Goal: Check status: Check status

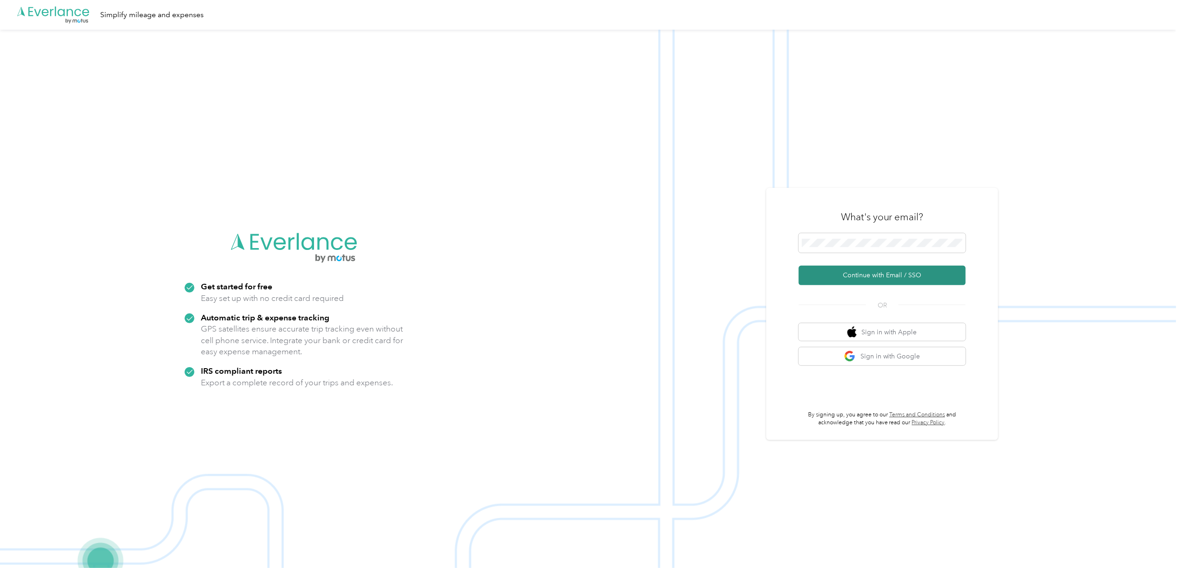
click at [850, 271] on button "Continue with Email / SSO" at bounding box center [882, 275] width 167 height 19
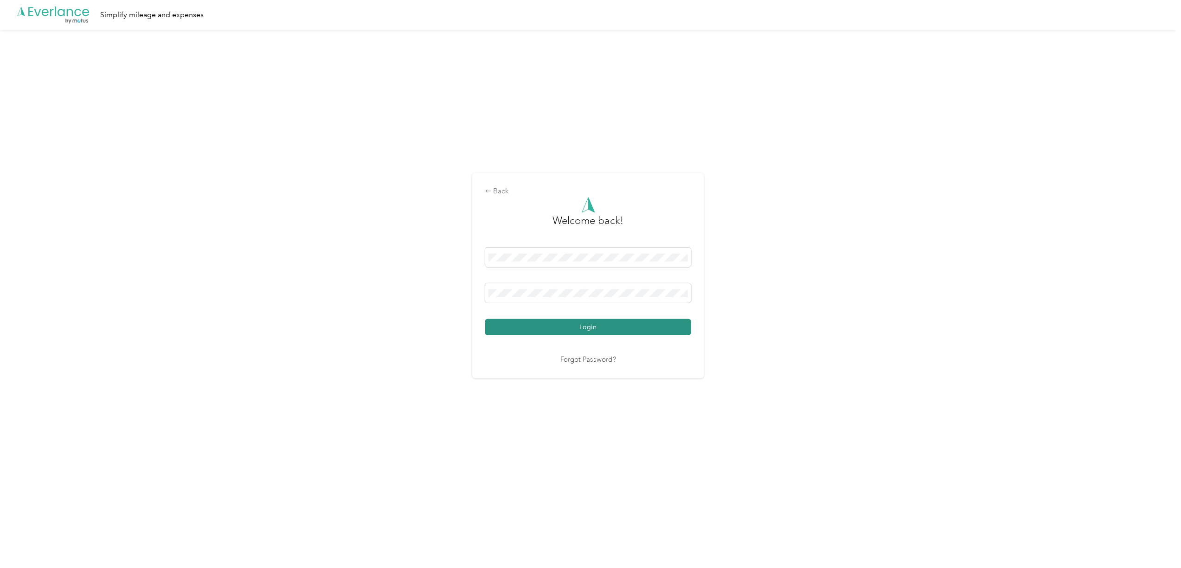
click at [534, 325] on button "Login" at bounding box center [588, 327] width 206 height 16
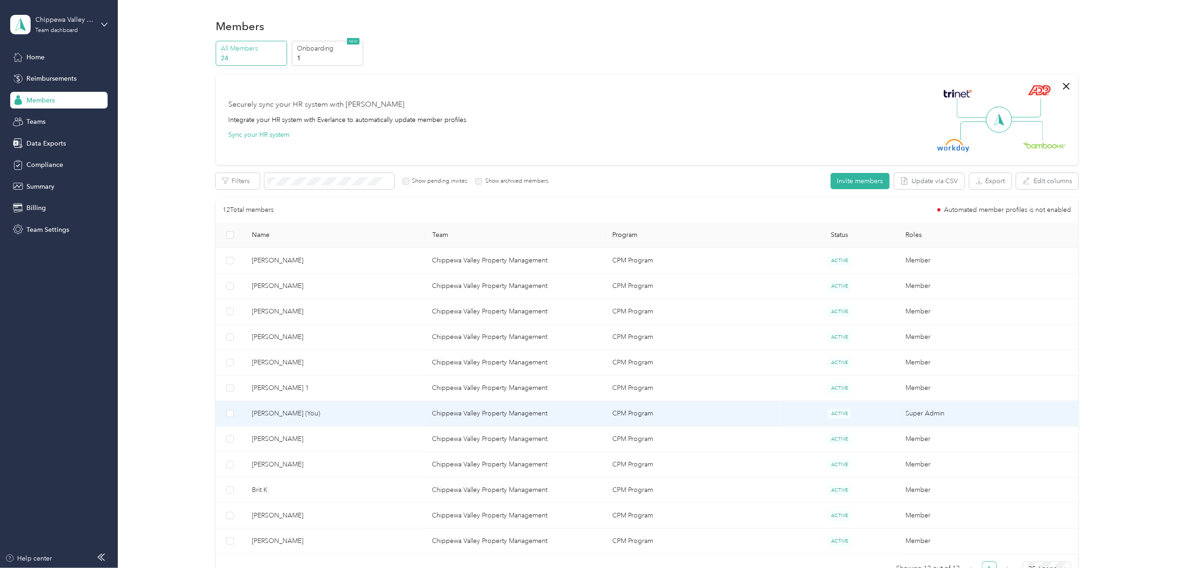
click at [277, 416] on span "[PERSON_NAME] (You)" at bounding box center [335, 414] width 166 height 10
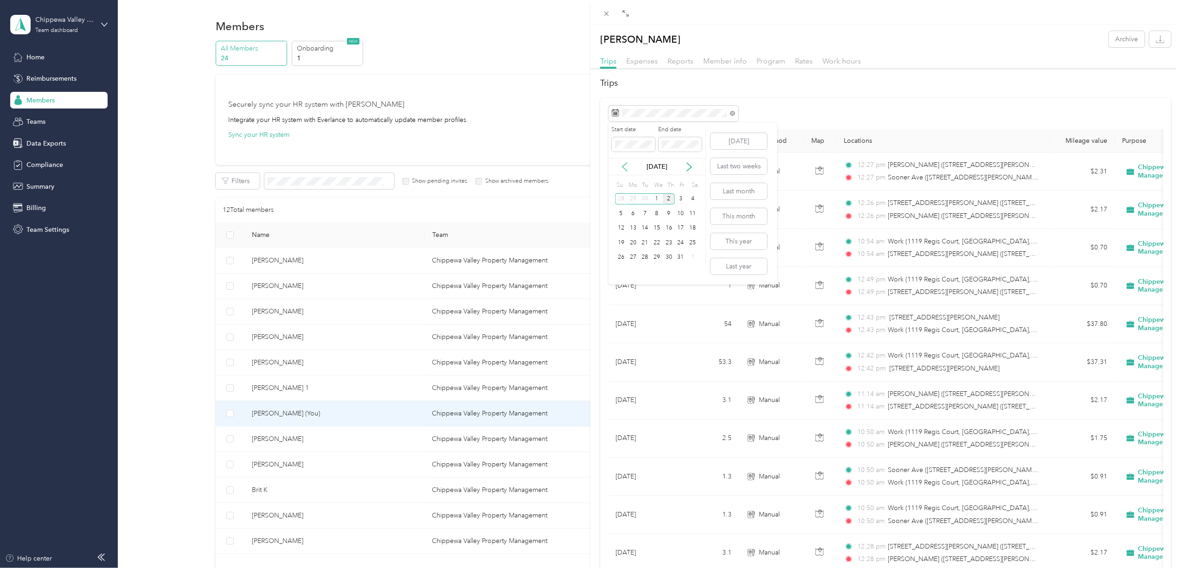
click at [623, 166] on icon at bounding box center [624, 167] width 5 height 8
click at [681, 243] on div "26" at bounding box center [681, 243] width 12 height 12
click at [670, 260] on div "2" at bounding box center [669, 258] width 12 height 12
